Goal: Complete application form

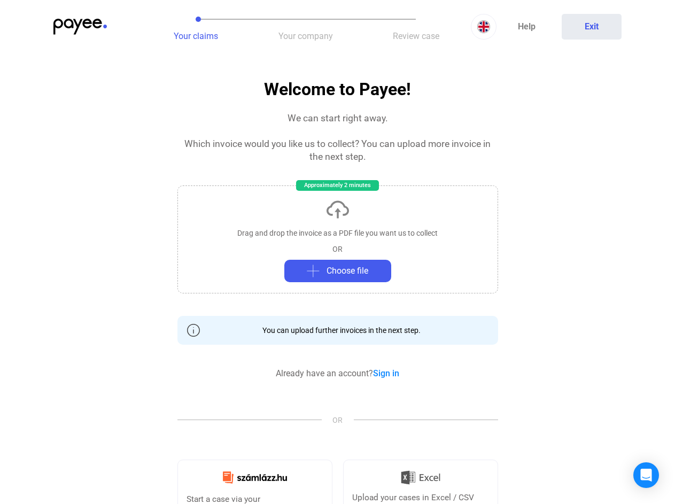
click at [80, 27] on img at bounding box center [79, 27] width 53 height 16
click at [196, 27] on div at bounding box center [337, 252] width 675 height 504
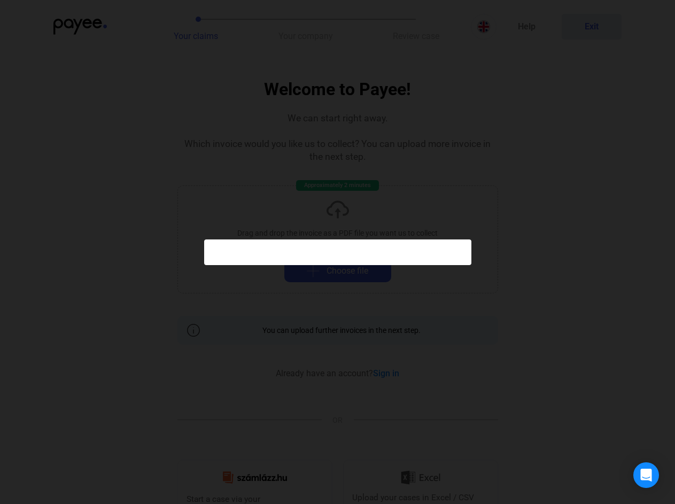
click at [306, 27] on div at bounding box center [337, 252] width 675 height 504
click at [416, 27] on div at bounding box center [337, 252] width 675 height 504
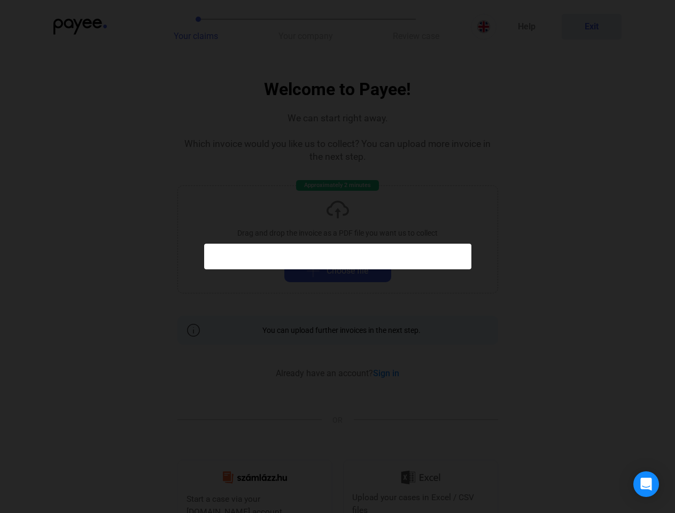
click at [484, 27] on div at bounding box center [337, 256] width 675 height 513
click at [592, 27] on div at bounding box center [337, 256] width 675 height 513
click at [338, 237] on div at bounding box center [337, 256] width 675 height 513
click at [338, 271] on div at bounding box center [337, 256] width 675 height 513
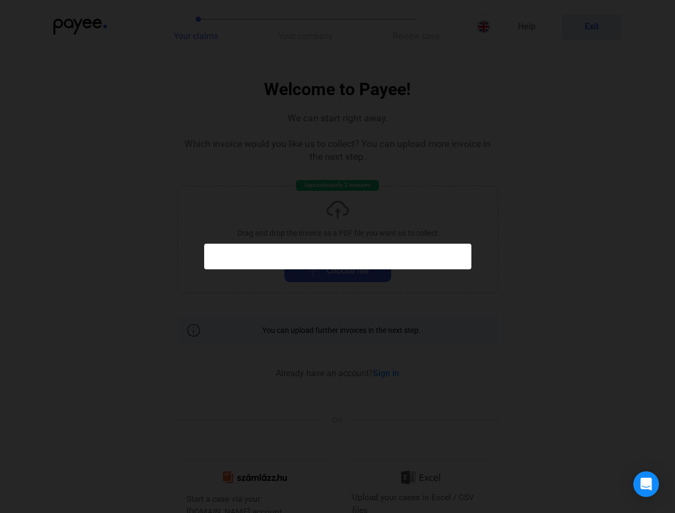
click at [646, 475] on div "Open Intercom Messenger" at bounding box center [646, 484] width 26 height 26
